Goal: Information Seeking & Learning: Check status

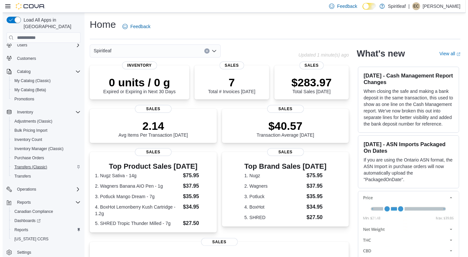
scroll to position [29, 0]
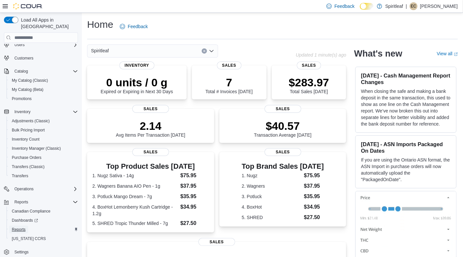
click at [19, 227] on span "Reports" at bounding box center [19, 229] width 14 height 5
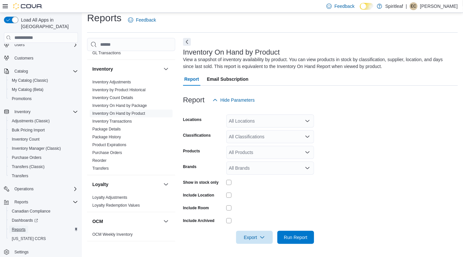
scroll to position [215, 0]
click at [128, 110] on link "Inventory On Hand by Product" at bounding box center [118, 112] width 53 height 5
click at [137, 110] on link "Inventory On Hand by Product" at bounding box center [118, 112] width 53 height 5
click at [266, 122] on div "All Locations" at bounding box center [270, 121] width 88 height 13
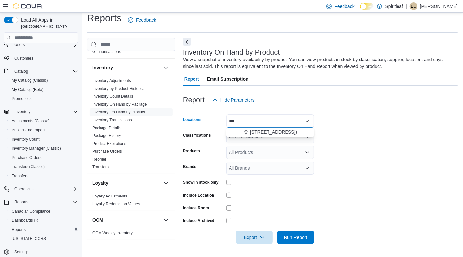
type input "***"
click at [282, 134] on span "[STREET_ADDRESS])" at bounding box center [273, 132] width 47 height 7
click at [342, 148] on form "Locations [STREET_ADDRESS] Classifications All Classifications Products All Pro…" at bounding box center [320, 176] width 275 height 138
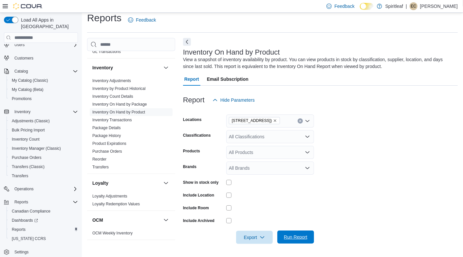
click at [292, 237] on span "Run Report" at bounding box center [296, 237] width 24 height 7
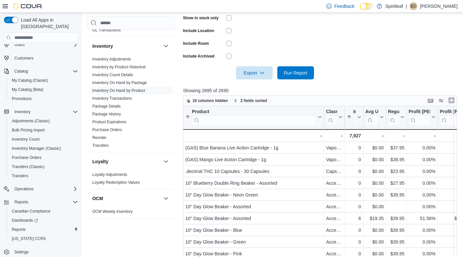
click at [456, 99] on button "Enter fullscreen" at bounding box center [452, 101] width 8 height 8
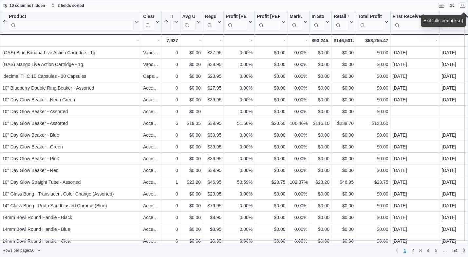
click at [461, 7] on button "Exit fullscreen" at bounding box center [463, 5] width 8 height 8
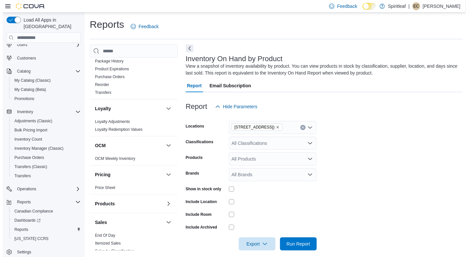
scroll to position [286, 0]
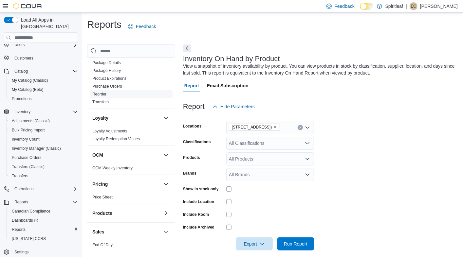
click at [102, 92] on link "Reorder" at bounding box center [99, 94] width 14 height 5
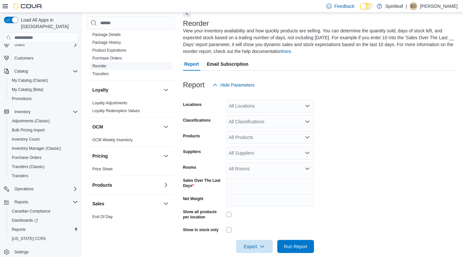
scroll to position [36, 0]
click at [279, 108] on div "All Locations" at bounding box center [270, 105] width 88 height 13
type input "***"
click at [281, 117] on span "[STREET_ADDRESS])" at bounding box center [273, 117] width 47 height 7
click at [357, 112] on form "Locations [STREET_ADDRESS] Classifications All Classifications Products All Pro…" at bounding box center [320, 172] width 275 height 162
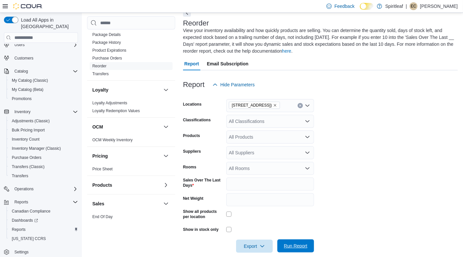
click at [291, 245] on span "Run Report" at bounding box center [296, 246] width 24 height 7
click at [294, 244] on span "Run Report" at bounding box center [296, 246] width 24 height 7
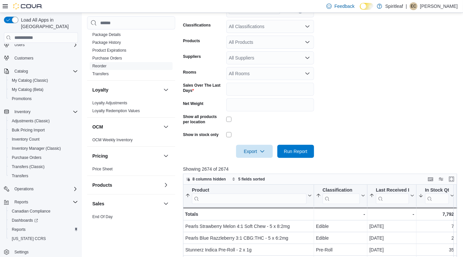
scroll to position [131, 0]
click at [452, 180] on button "Enter fullscreen" at bounding box center [452, 179] width 8 height 8
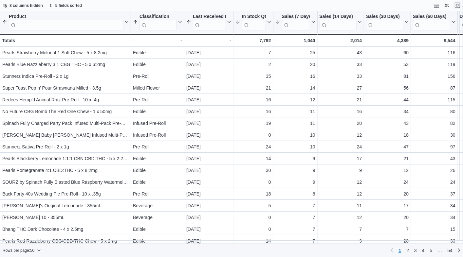
scroll to position [0, 0]
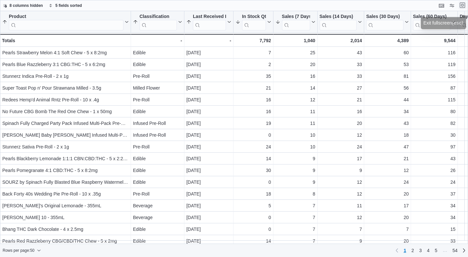
click at [463, 5] on button "Exit fullscreen" at bounding box center [463, 5] width 8 height 8
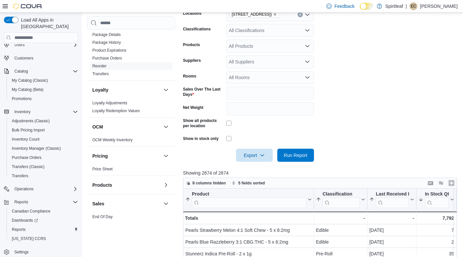
scroll to position [127, 0]
click at [453, 185] on button "Enter fullscreen" at bounding box center [452, 183] width 8 height 8
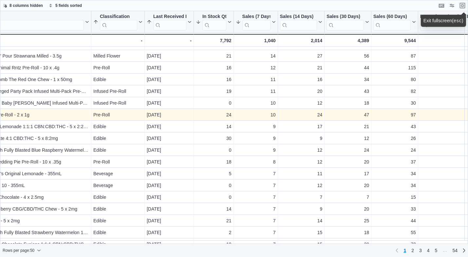
scroll to position [0, 0]
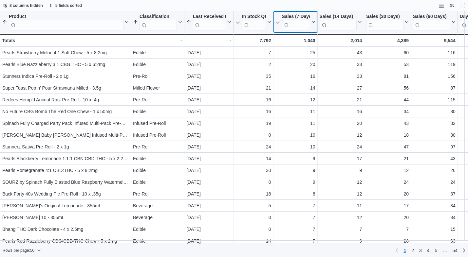
click at [312, 22] on icon at bounding box center [312, 22] width 5 height 4
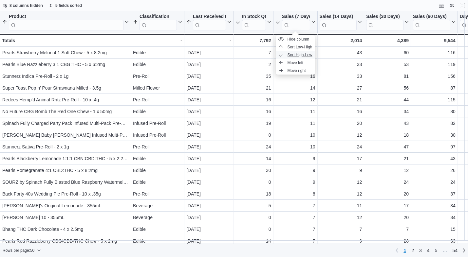
click at [300, 54] on span "Sort High-Low" at bounding box center [300, 54] width 25 height 5
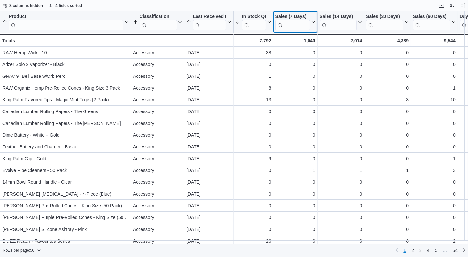
click at [313, 26] on button "Sales (7 Days)" at bounding box center [295, 22] width 40 height 17
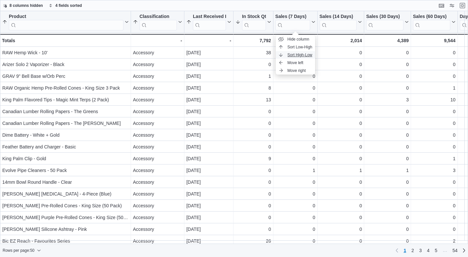
click at [303, 53] on span "Sort High-Low" at bounding box center [300, 54] width 25 height 5
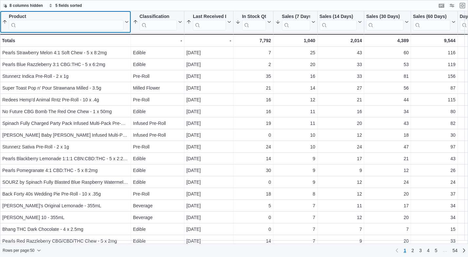
click at [57, 27] on input "search" at bounding box center [66, 25] width 115 height 10
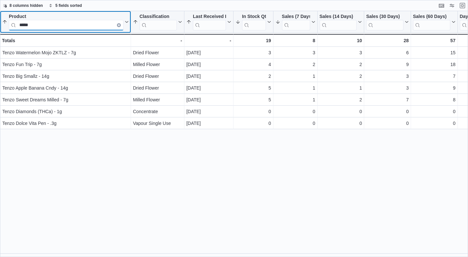
type input "*****"
click at [120, 25] on icon "Clear input" at bounding box center [118, 25] width 1 height 1
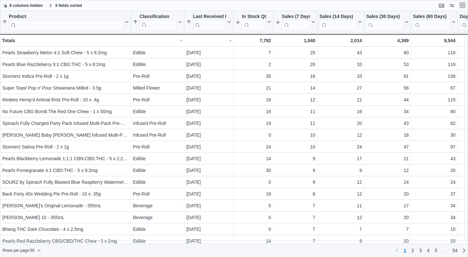
click at [461, 3] on button "Exit fullscreen" at bounding box center [463, 5] width 8 height 8
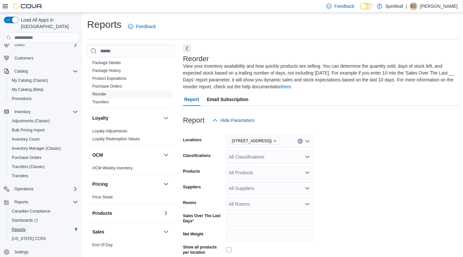
click at [20, 227] on span "Reports" at bounding box center [19, 229] width 14 height 5
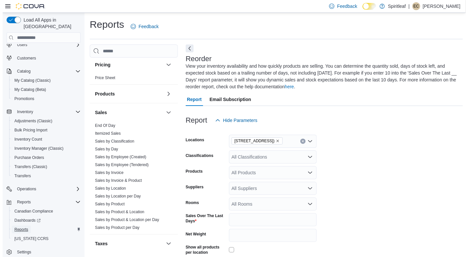
scroll to position [407, 0]
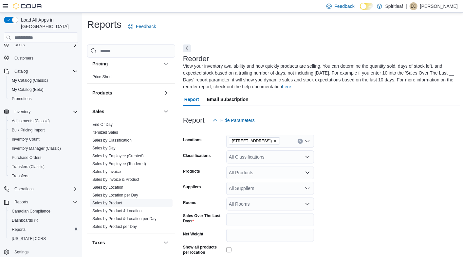
click at [113, 201] on link "Sales by Product" at bounding box center [107, 203] width 30 height 5
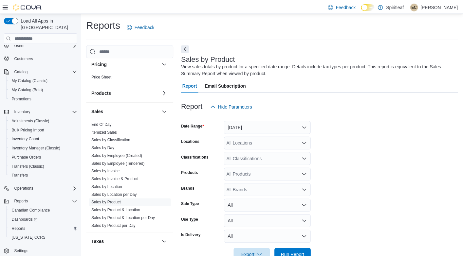
scroll to position [18, 0]
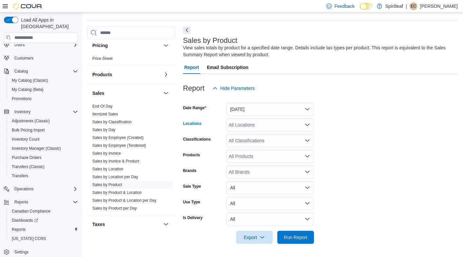
click at [273, 126] on div "All Locations" at bounding box center [270, 125] width 88 height 13
type input "***"
click at [276, 137] on span "[STREET_ADDRESS])" at bounding box center [273, 136] width 47 height 7
click at [389, 125] on form "Date Range [DATE] Locations [STREET_ADDRESS] Classifications All Classification…" at bounding box center [320, 169] width 275 height 149
click at [301, 235] on span "Run Report" at bounding box center [296, 237] width 24 height 7
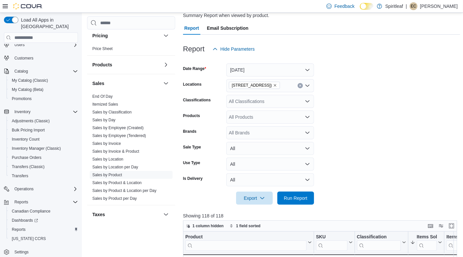
scroll to position [57, 0]
click at [456, 228] on button "Enter fullscreen" at bounding box center [452, 226] width 8 height 8
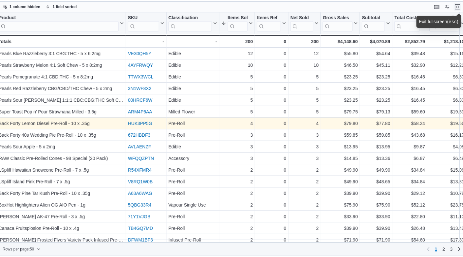
scroll to position [0, 0]
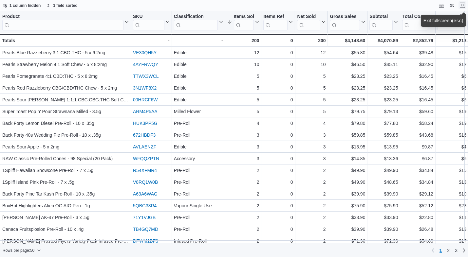
click at [463, 6] on button "Exit fullscreen" at bounding box center [463, 5] width 8 height 8
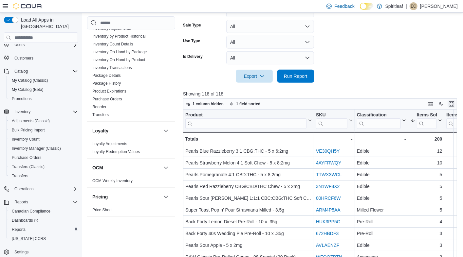
scroll to position [246, 0]
click at [138, 57] on link "Inventory On Hand by Product" at bounding box center [118, 59] width 53 height 5
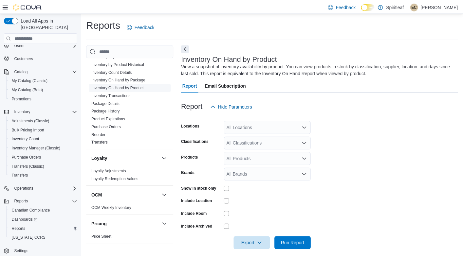
scroll to position [7, 0]
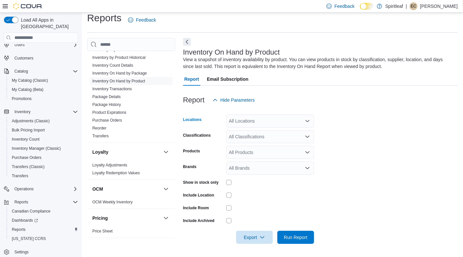
click at [257, 119] on div "All Locations" at bounding box center [270, 121] width 88 height 13
type input "***"
click at [277, 131] on span "[STREET_ADDRESS])" at bounding box center [273, 132] width 47 height 7
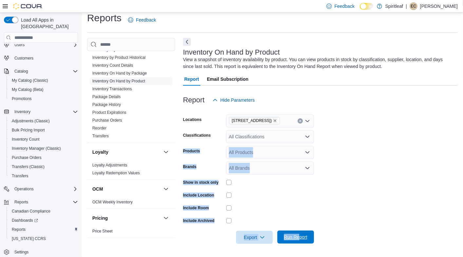
drag, startPoint x: 346, startPoint y: 138, endPoint x: 299, endPoint y: 241, distance: 113.7
click at [299, 241] on form "Locations [STREET_ADDRESS] Classifications All Classifications Products All Pro…" at bounding box center [320, 176] width 275 height 138
click at [299, 241] on span "Run Report" at bounding box center [295, 237] width 29 height 13
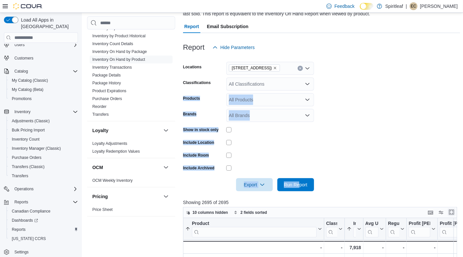
click at [455, 211] on button "Enter fullscreen" at bounding box center [452, 213] width 8 height 8
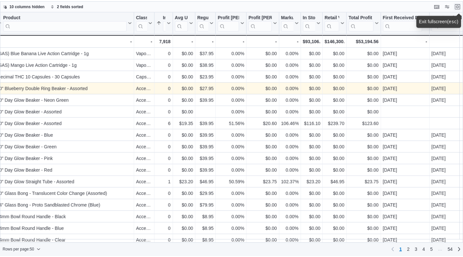
scroll to position [0, 0]
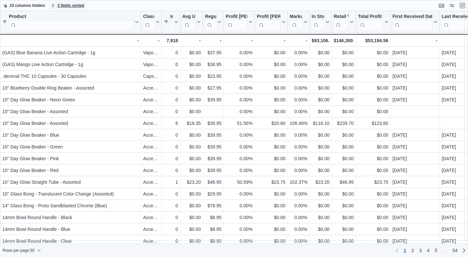
click at [60, 4] on span "2 fields sorted" at bounding box center [71, 5] width 27 height 5
click at [42, 3] on span "10 columns hidden" at bounding box center [24, 6] width 42 height 8
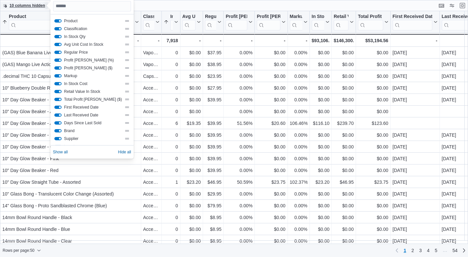
click at [42, 3] on span "10 columns hidden" at bounding box center [24, 6] width 42 height 8
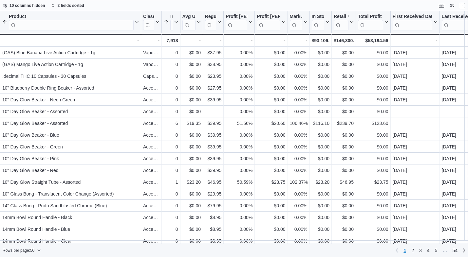
click at [467, 5] on div "10 columns hidden 2 fields sorted" at bounding box center [234, 5] width 468 height 11
click at [463, 5] on button "Exit fullscreen" at bounding box center [463, 5] width 8 height 8
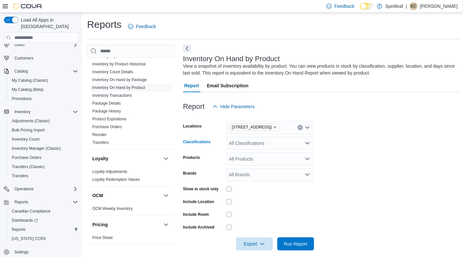
click at [308, 142] on icon "Open list of options" at bounding box center [307, 143] width 5 height 5
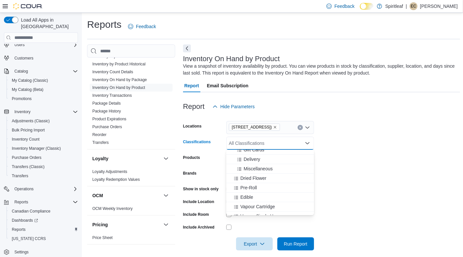
scroll to position [100, 0]
click at [253, 178] on span "Dried Flower" at bounding box center [253, 178] width 26 height 7
click at [247, 187] on span "Edible" at bounding box center [246, 187] width 13 height 7
click at [249, 195] on span "Vapour Single Use" at bounding box center [259, 197] width 38 height 7
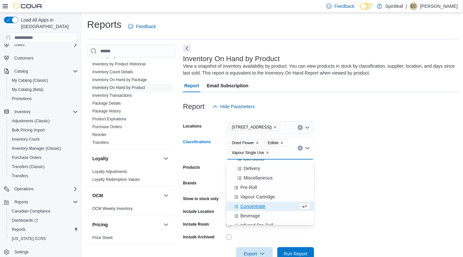
click at [249, 205] on span "Concentrate" at bounding box center [252, 206] width 25 height 7
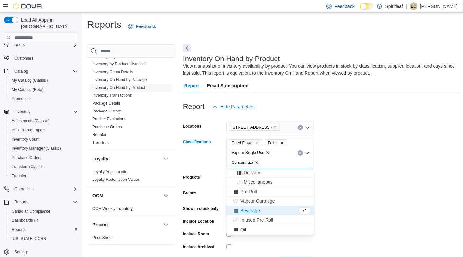
scroll to position [103, 0]
click at [249, 194] on span "Pre-Roll" at bounding box center [248, 194] width 17 height 7
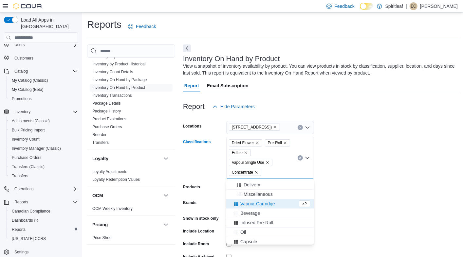
click at [253, 203] on span "Vapour Cartridge" at bounding box center [257, 204] width 35 height 7
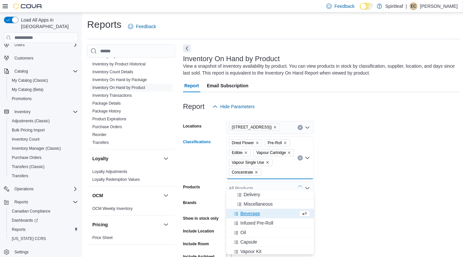
click at [251, 213] on span "Beverage" at bounding box center [250, 214] width 20 height 7
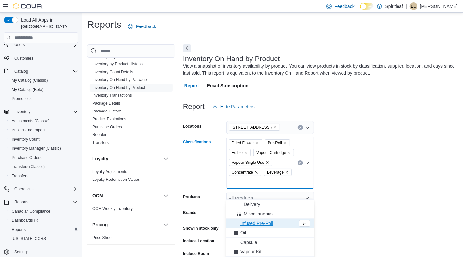
click at [251, 223] on span "Infused Pre-Roll" at bounding box center [256, 223] width 33 height 7
click at [243, 223] on span "Oil" at bounding box center [243, 223] width 6 height 7
click at [246, 224] on span "Capsule" at bounding box center [248, 223] width 17 height 7
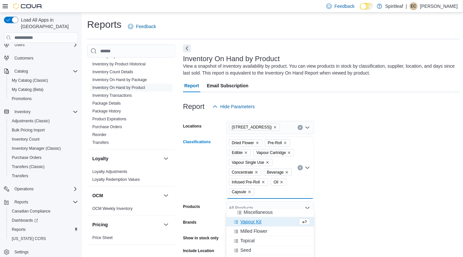
scroll to position [115, 0]
click at [252, 219] on span "Vapour Kit" at bounding box center [250, 222] width 21 height 7
